Goal: Transaction & Acquisition: Purchase product/service

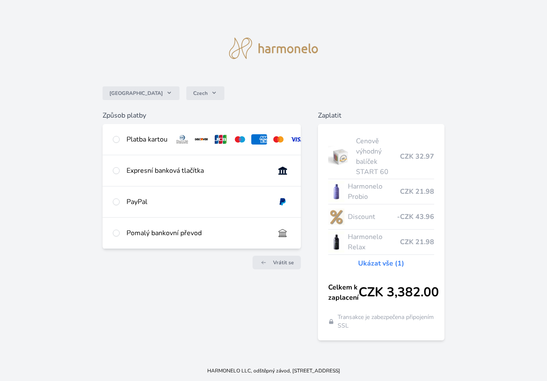
click at [131, 144] on div "Platba kartou" at bounding box center [202, 139] width 198 height 31
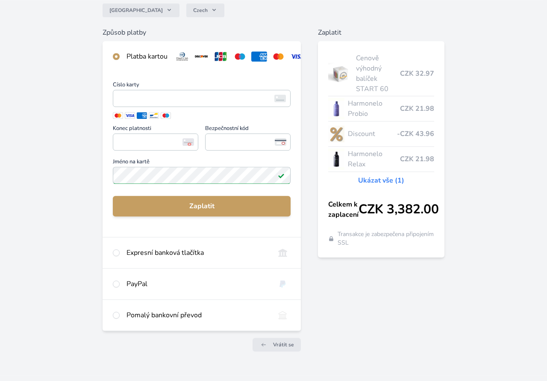
scroll to position [87, 0]
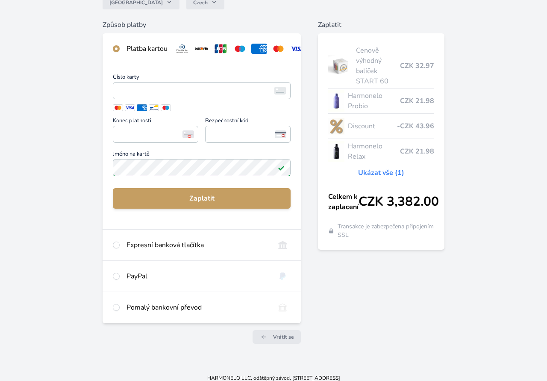
click at [141, 276] on div "PayPal" at bounding box center [196, 276] width 141 height 10
radio input "false"
radio input "true"
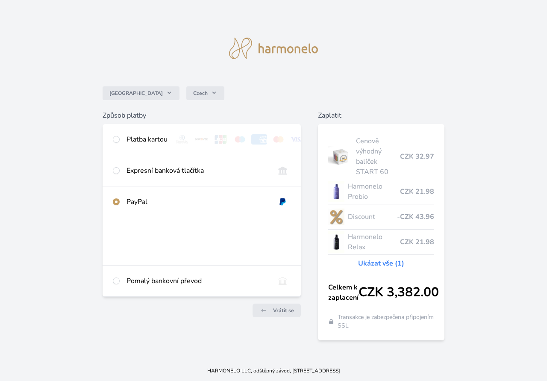
scroll to position [0, 0]
click at [152, 138] on div "Platba kartou" at bounding box center [146, 139] width 41 height 10
radio input "true"
radio input "false"
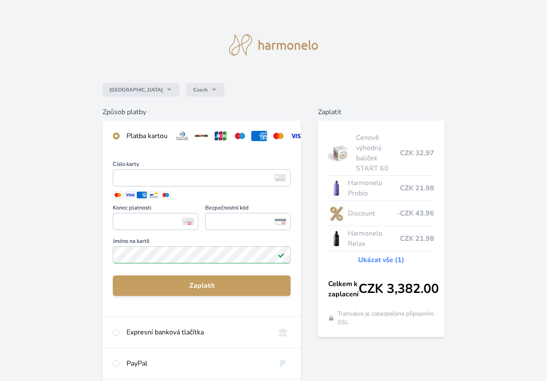
scroll to position [94, 0]
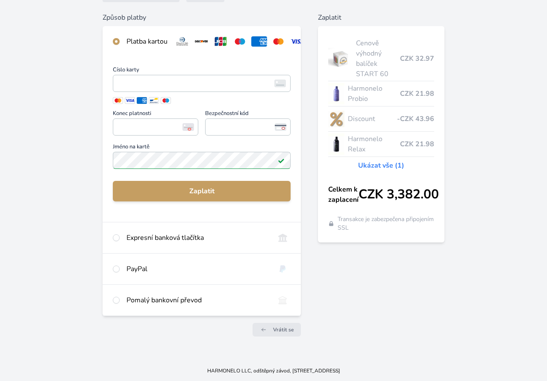
click at [201, 297] on div "Pomalý bankovní převod" at bounding box center [196, 300] width 141 height 10
radio input "false"
radio input "true"
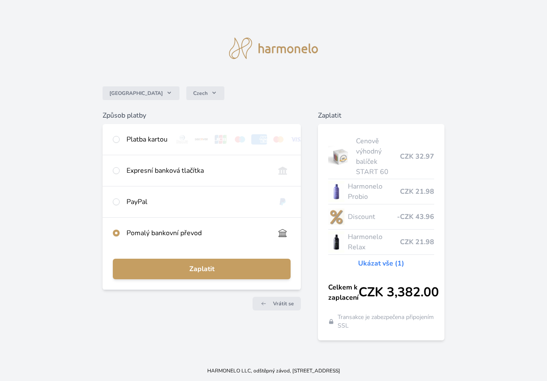
scroll to position [0, 0]
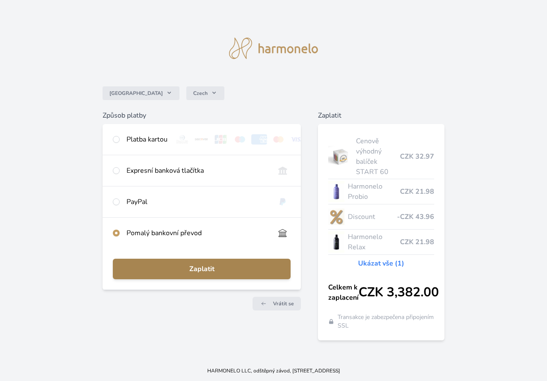
click at [214, 274] on button "Zaplatit" at bounding box center [202, 269] width 178 height 21
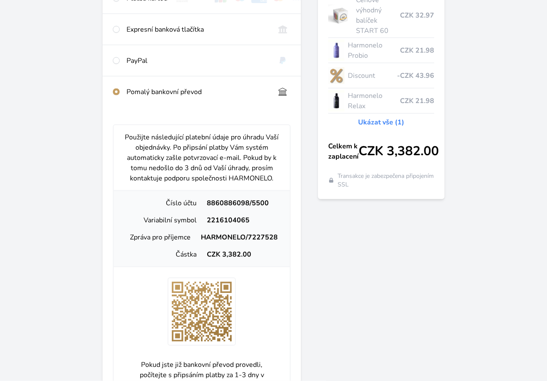
scroll to position [174, 0]
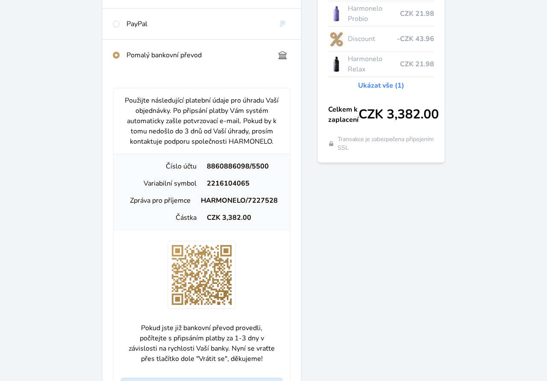
click at [452, 267] on div "Česko Czech Způsob platby Platba kartou Číslo karty <p>Your browser does not su…" at bounding box center [273, 156] width 547 height 661
